Goal: Task Accomplishment & Management: Use online tool/utility

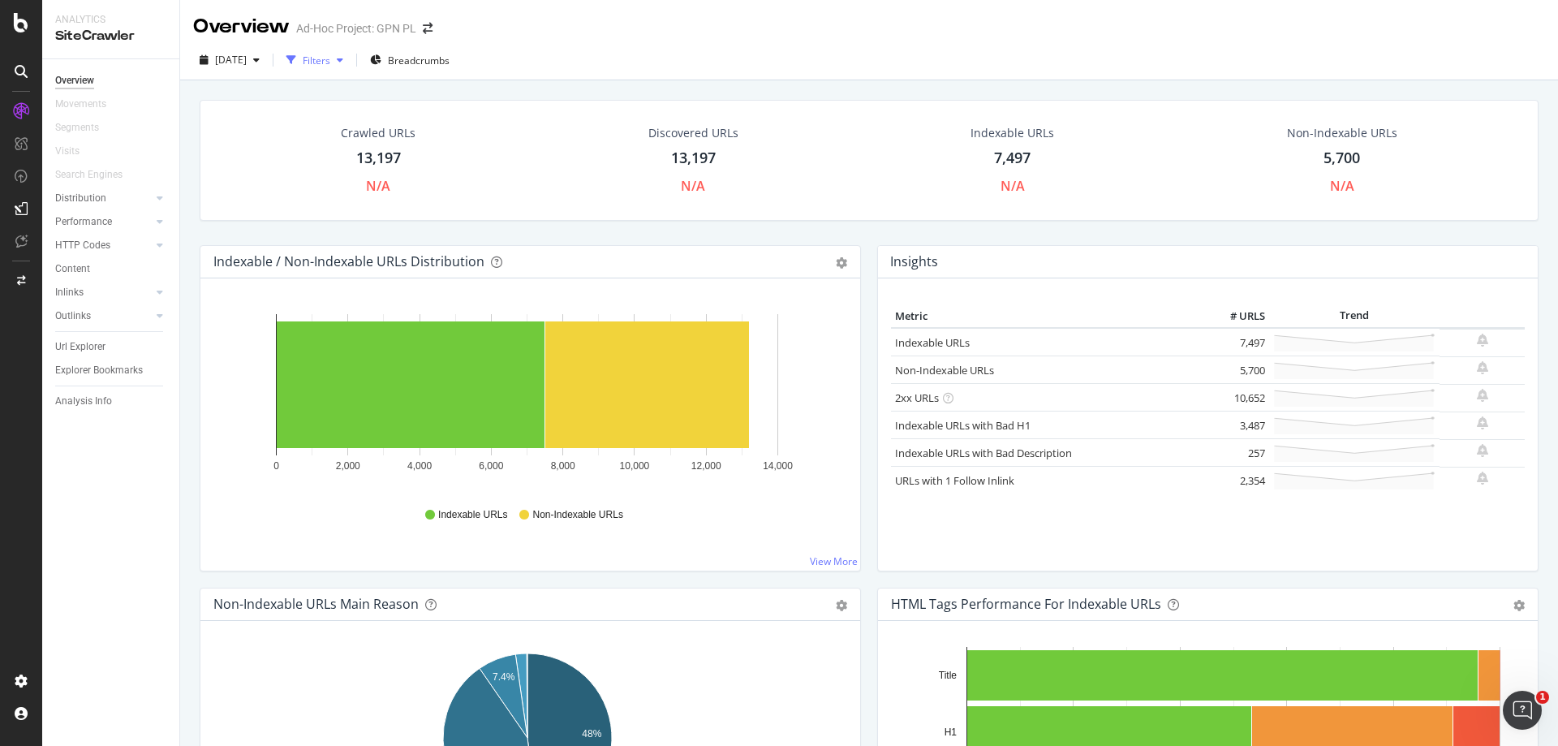
click at [330, 62] on div "Filters" at bounding box center [317, 61] width 28 height 14
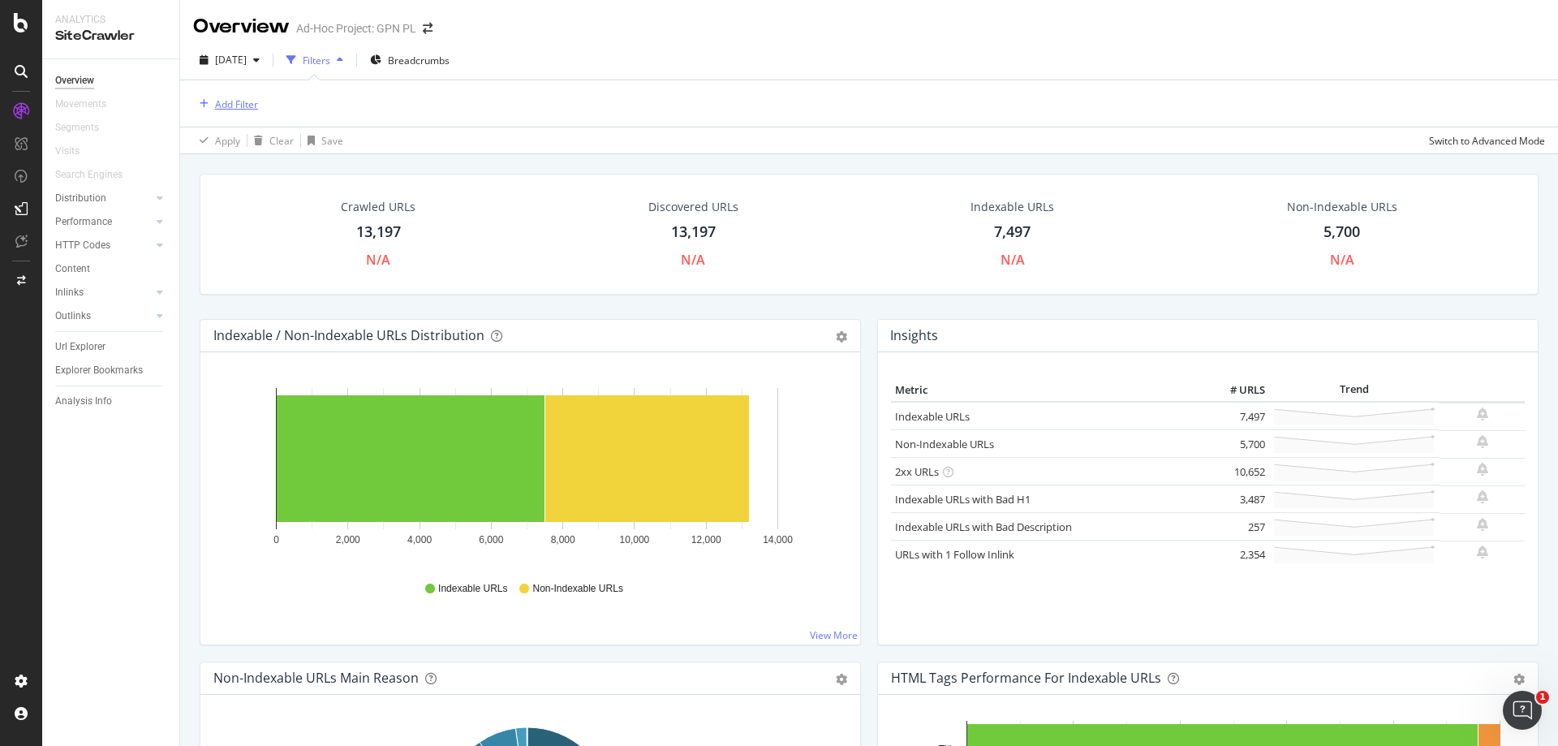
click at [245, 111] on div "Add Filter" at bounding box center [225, 104] width 65 height 18
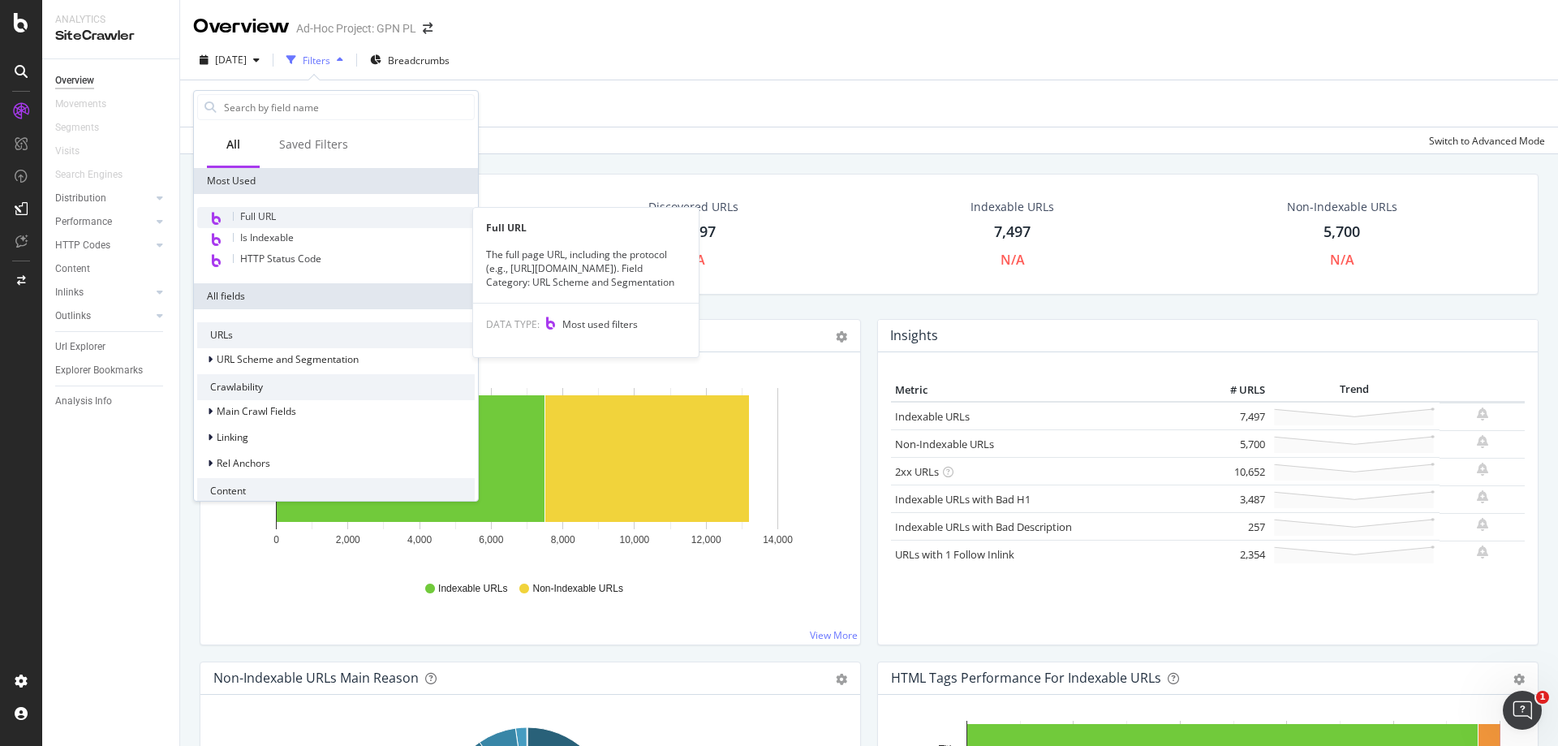
click at [303, 219] on div "Full URL" at bounding box center [335, 217] width 277 height 21
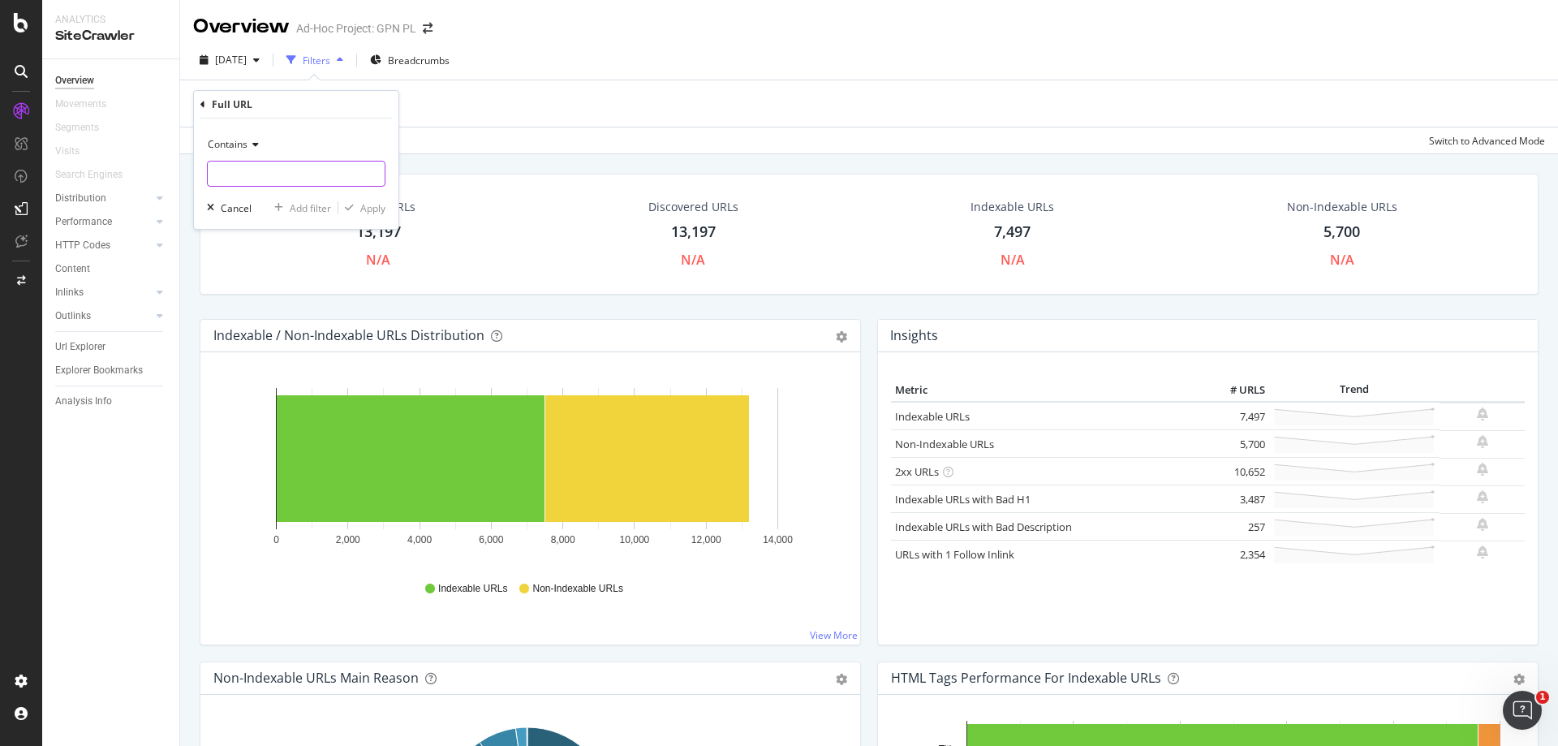
click at [277, 170] on input "text" at bounding box center [296, 174] width 177 height 26
paste input "[URL][DOMAIN_NAME]"
type input "[URL][DOMAIN_NAME]"
click at [387, 208] on div "Contains [URL][DOMAIN_NAME] Cancel Add filter Apply" at bounding box center [296, 173] width 204 height 110
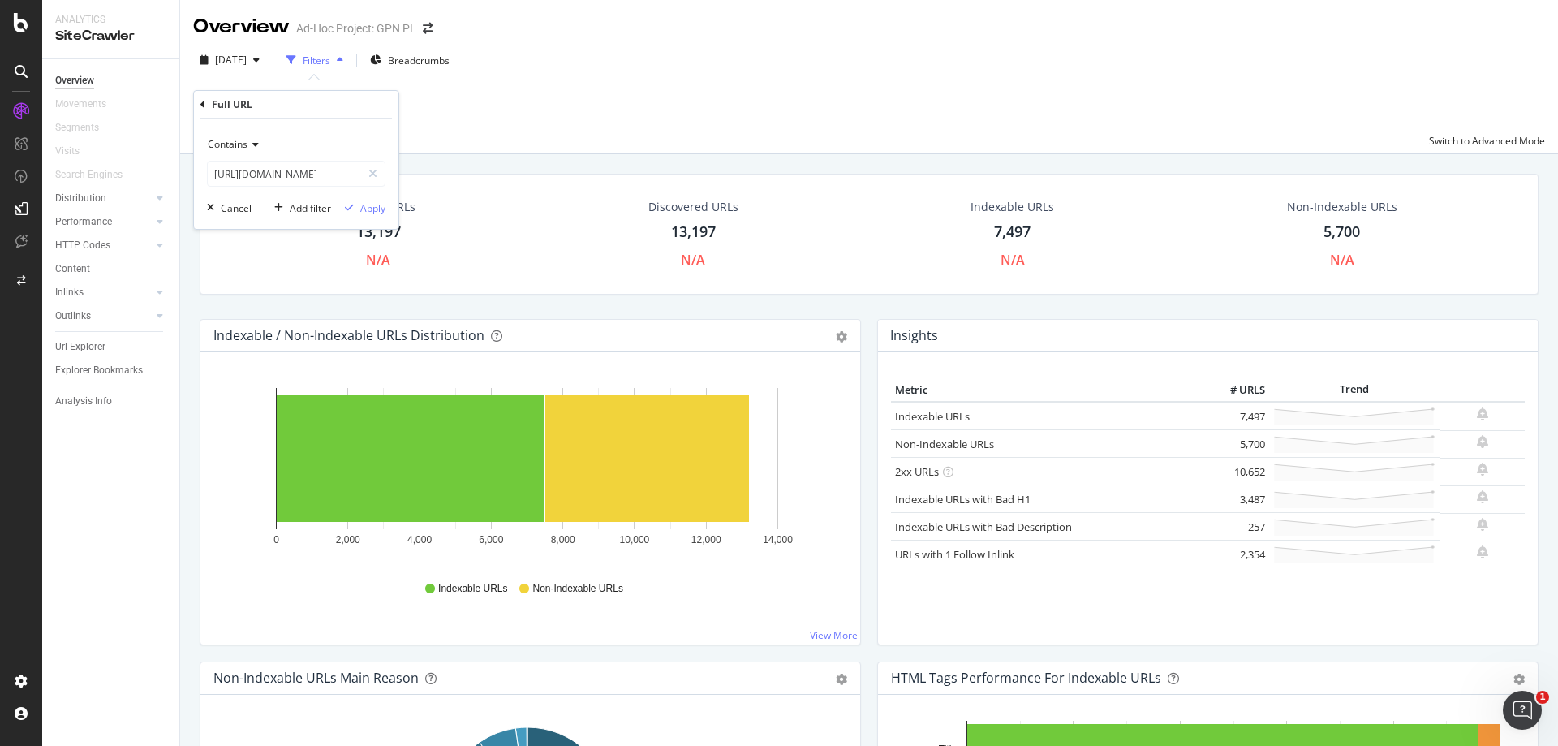
scroll to position [0, 0]
click at [380, 209] on div "Apply" at bounding box center [372, 208] width 25 height 14
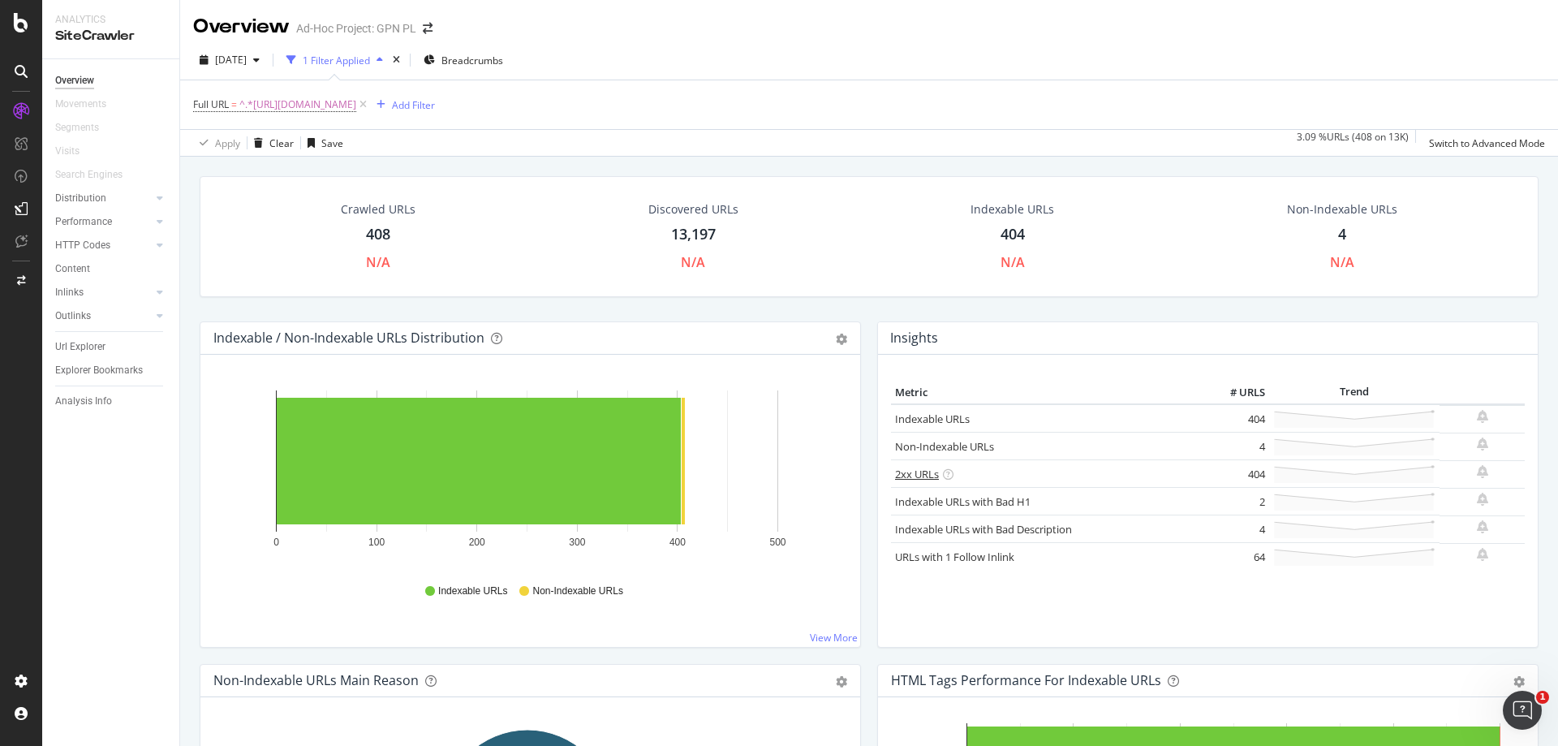
click at [916, 476] on link "2xx URLs" at bounding box center [917, 474] width 44 height 15
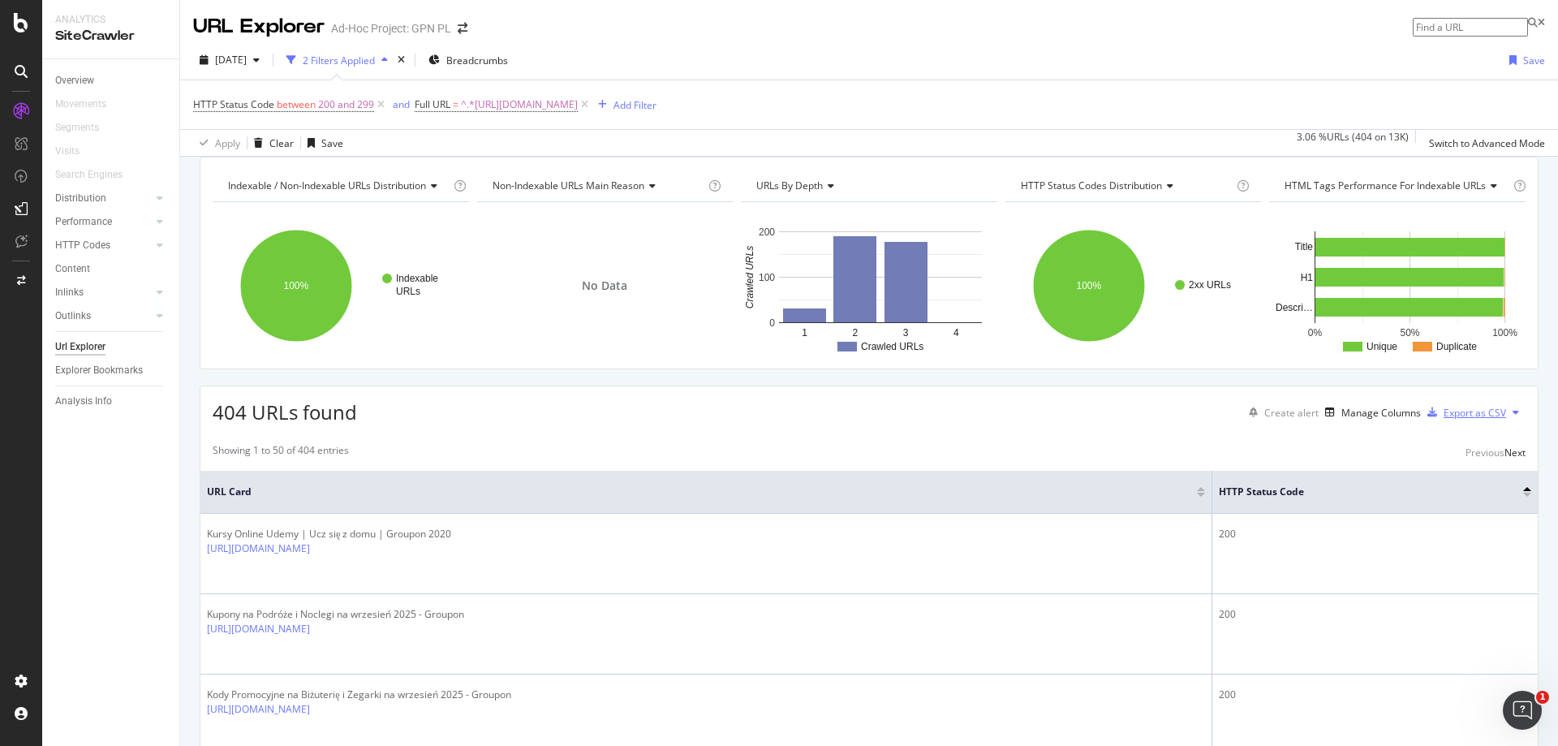
click at [1467, 424] on div "Export as CSV" at bounding box center [1463, 412] width 85 height 24
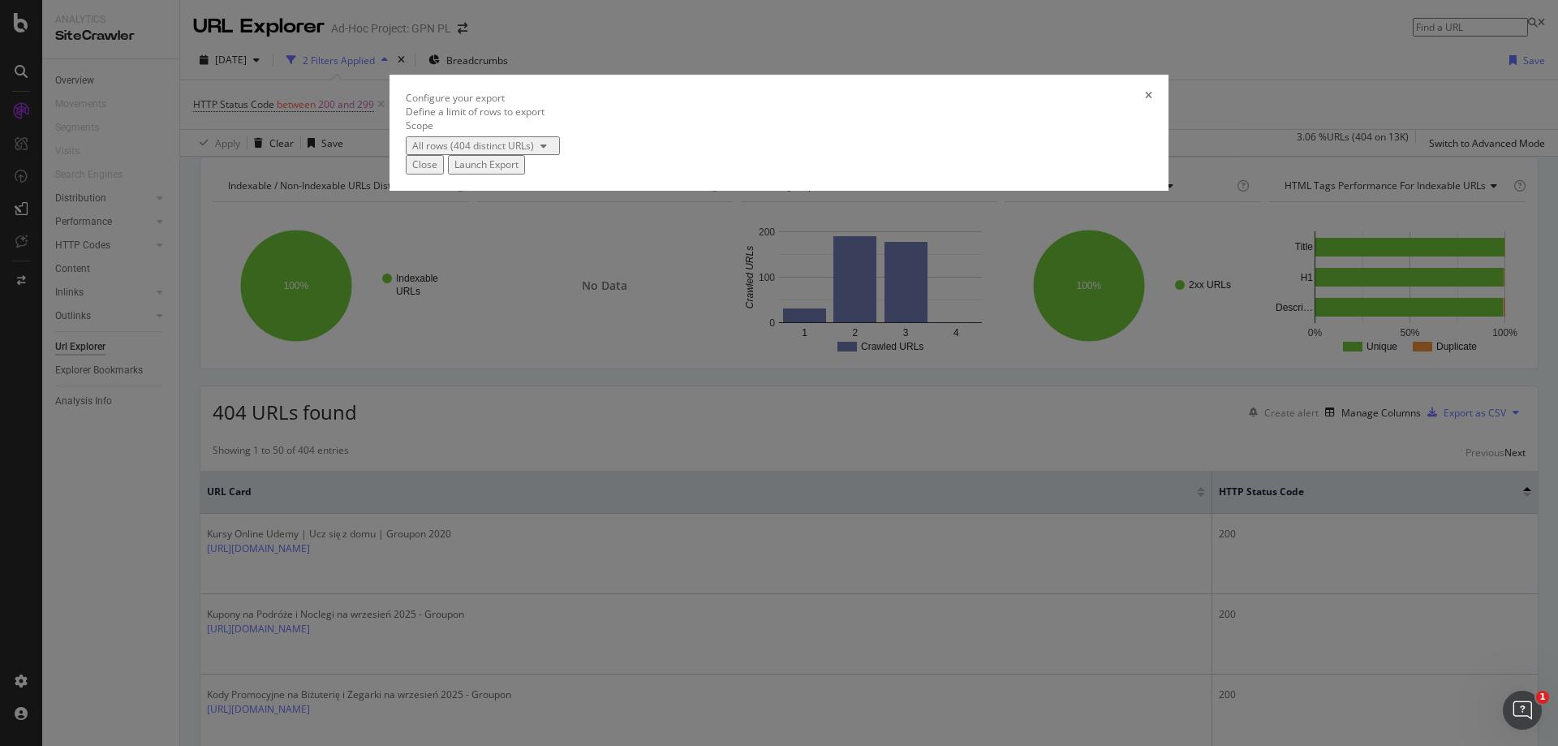
click at [518, 171] on div "Launch Export" at bounding box center [486, 164] width 64 height 14
